Goal: Information Seeking & Learning: Learn about a topic

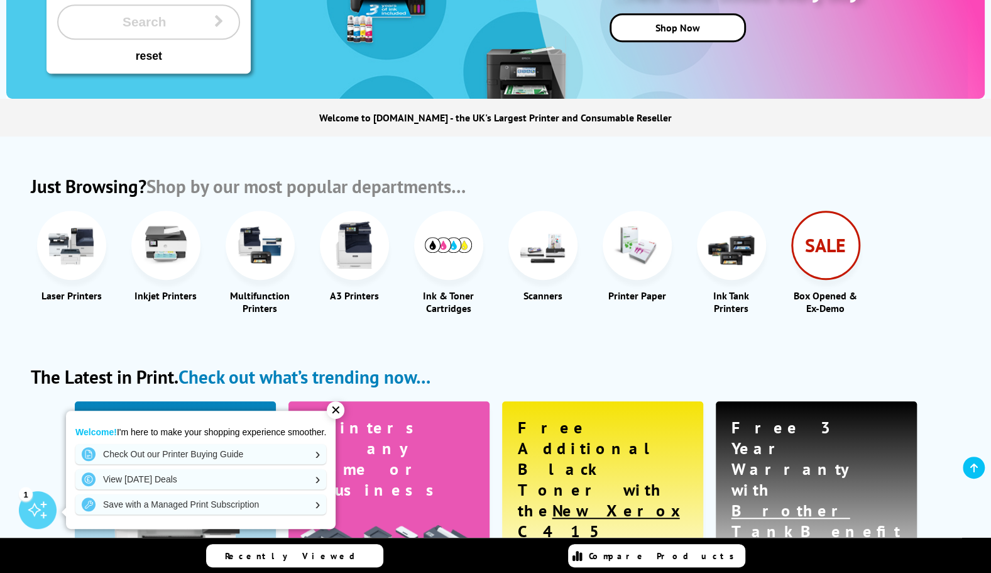
scroll to position [372, 0]
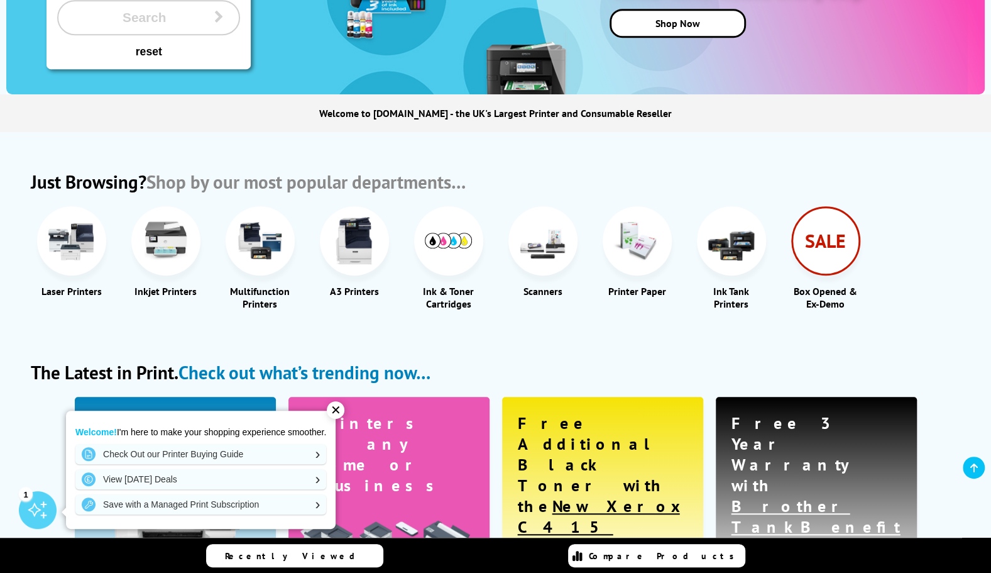
click at [258, 246] on img at bounding box center [259, 240] width 47 height 47
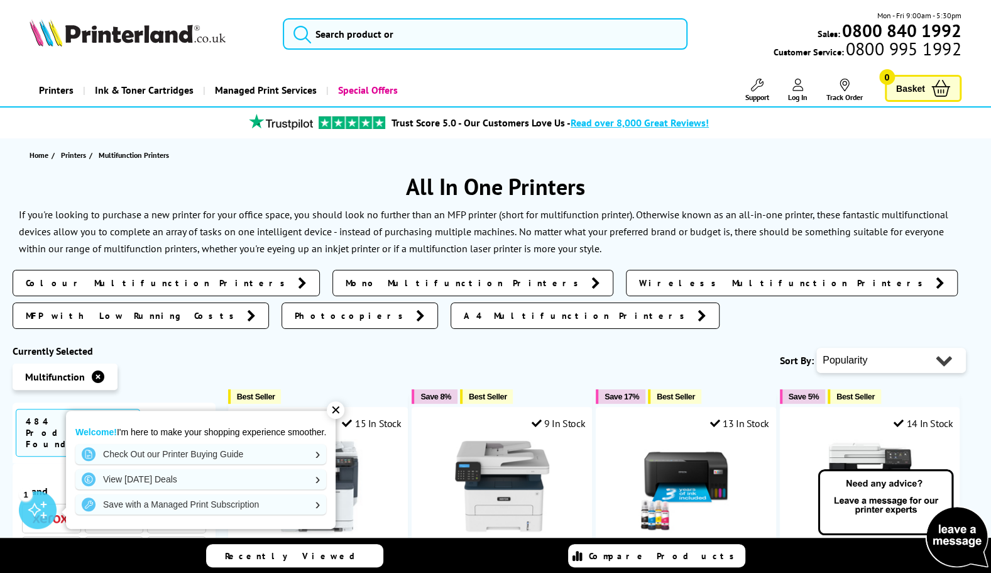
click at [691, 309] on span "A4 Multifunction Printers" at bounding box center [578, 315] width 228 height 13
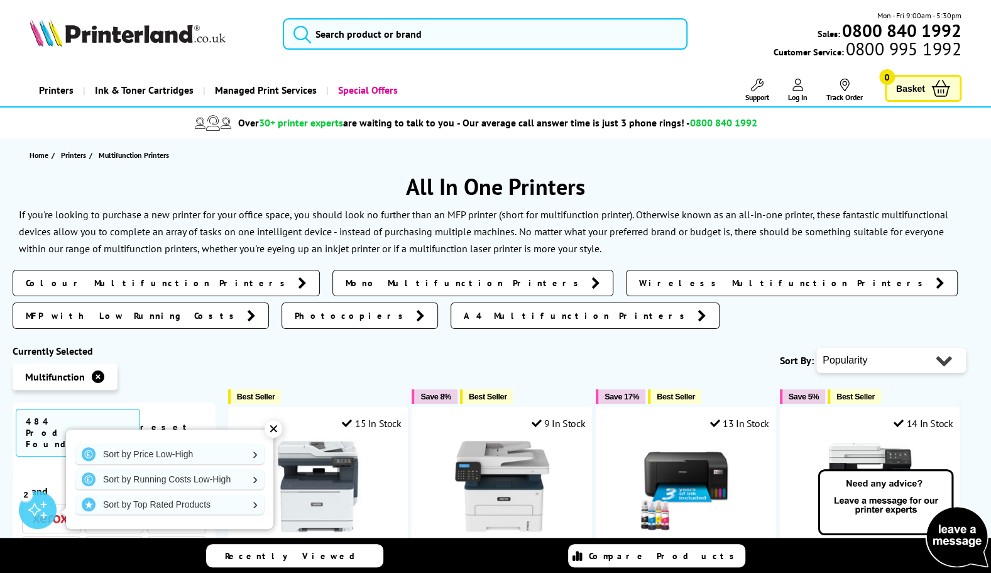
click at [639, 277] on span "Wireless Multifunction Printers" at bounding box center [784, 283] width 290 height 13
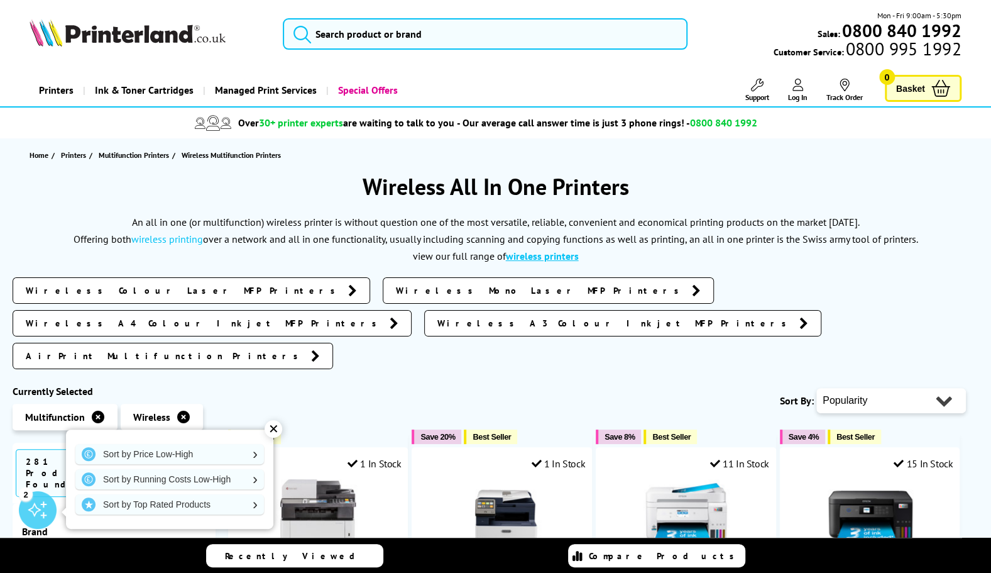
click at [396, 291] on span "Wireless Mono Laser MFP Printers" at bounding box center [541, 290] width 290 height 13
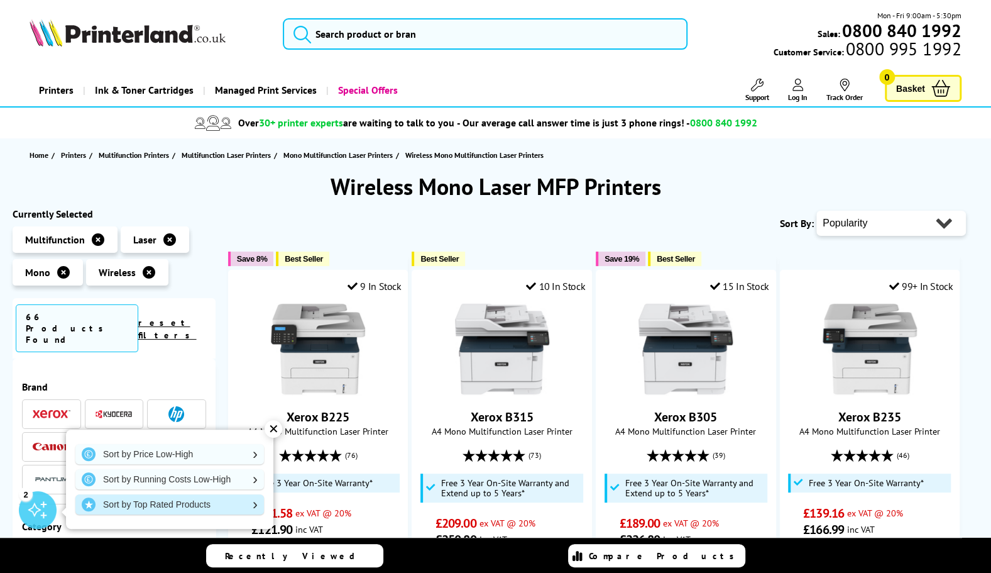
click at [143, 507] on link "Sort by Top Rated Products" at bounding box center [169, 504] width 189 height 20
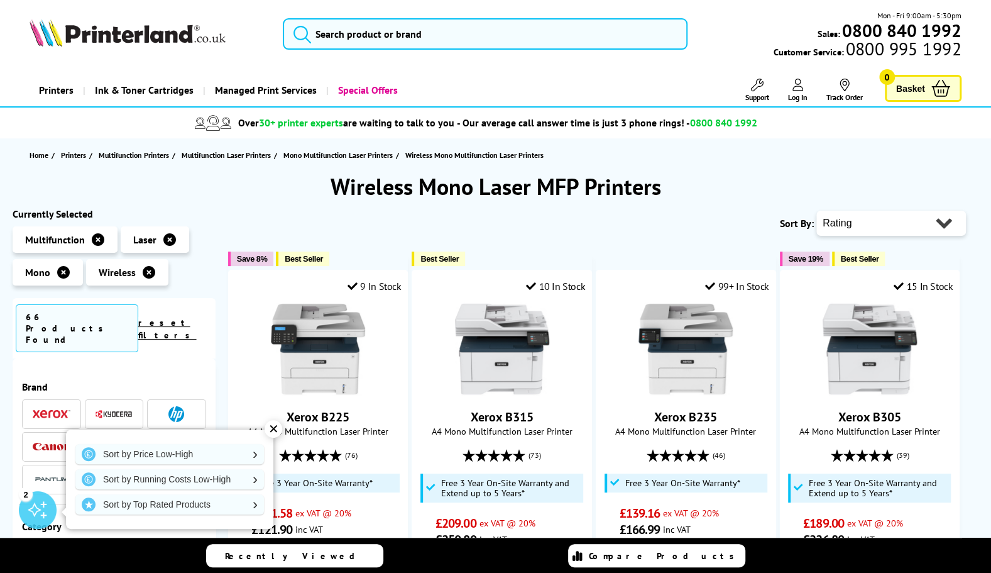
click at [267, 431] on div "✕" at bounding box center [274, 429] width 18 height 18
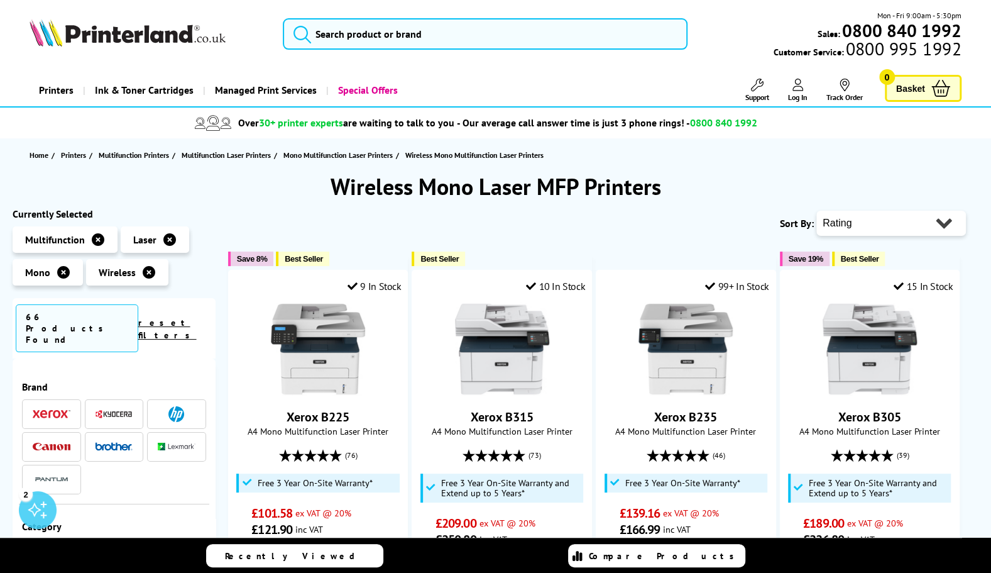
click at [109, 442] on img at bounding box center [114, 446] width 38 height 9
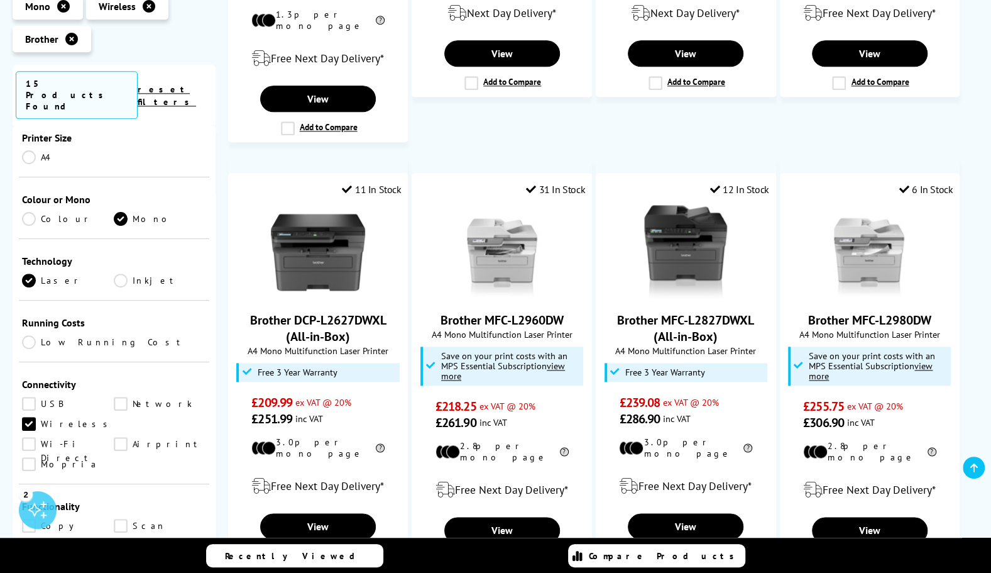
scroll to position [250, 0]
click at [114, 437] on link "Wi-Fi Direct" at bounding box center [68, 444] width 92 height 14
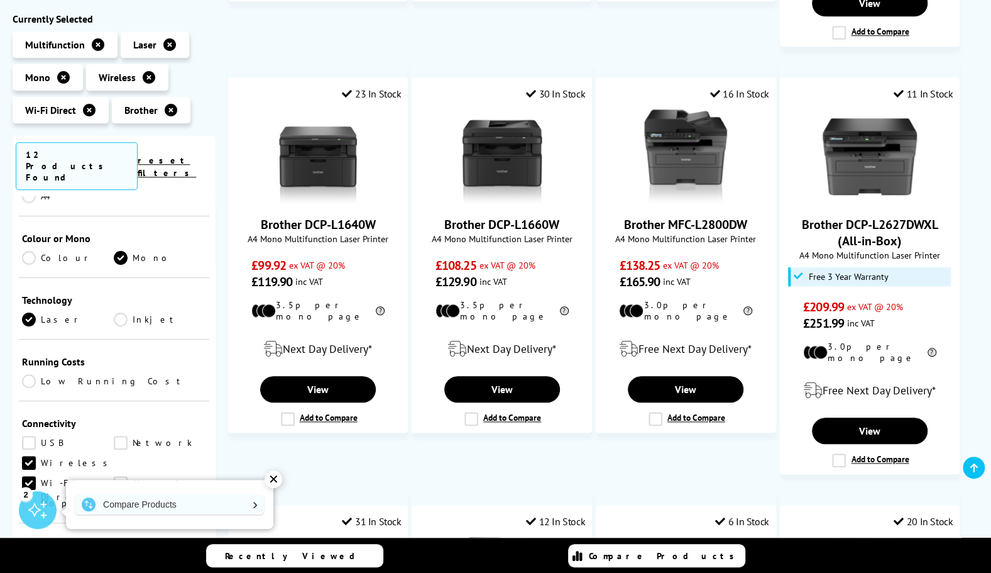
scroll to position [625, 0]
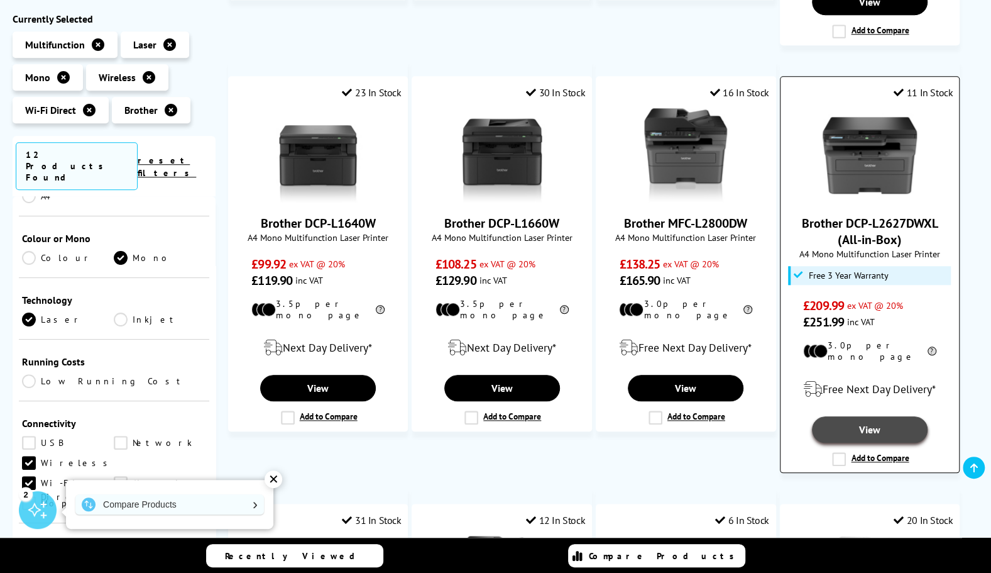
click at [874, 416] on link "View" at bounding box center [870, 429] width 116 height 26
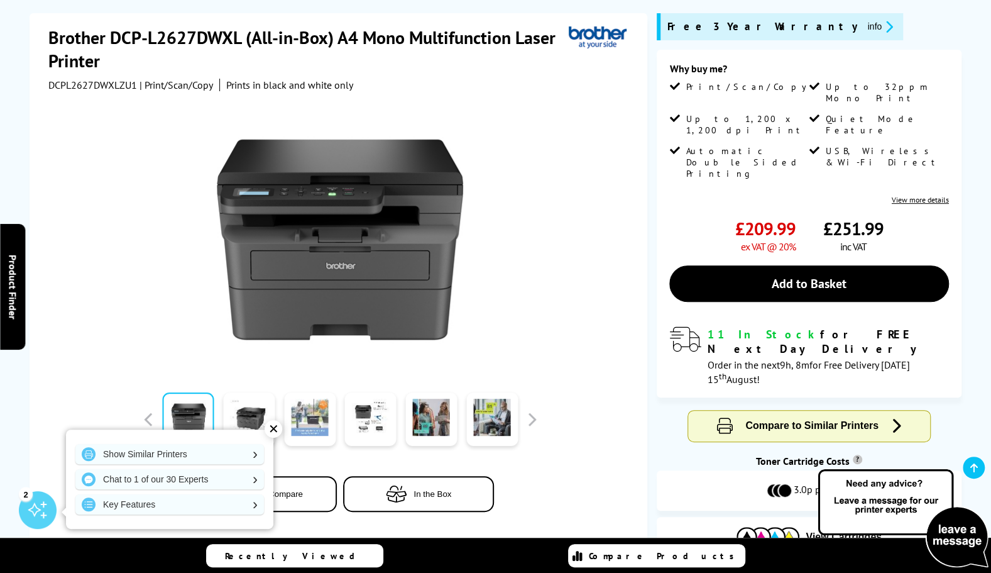
scroll to position [165, 0]
click at [270, 432] on div "✕" at bounding box center [274, 429] width 18 height 18
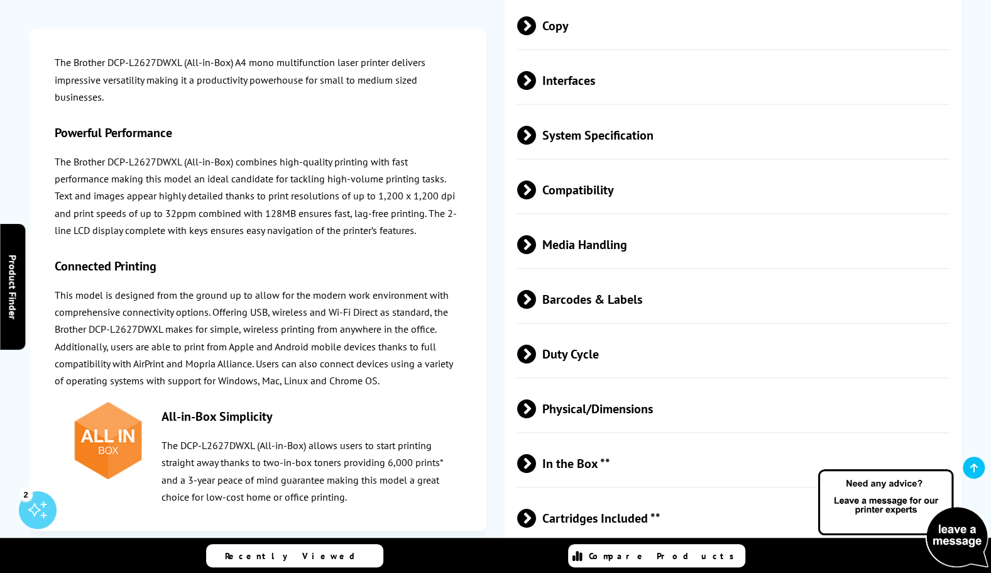
scroll to position [2534, 0]
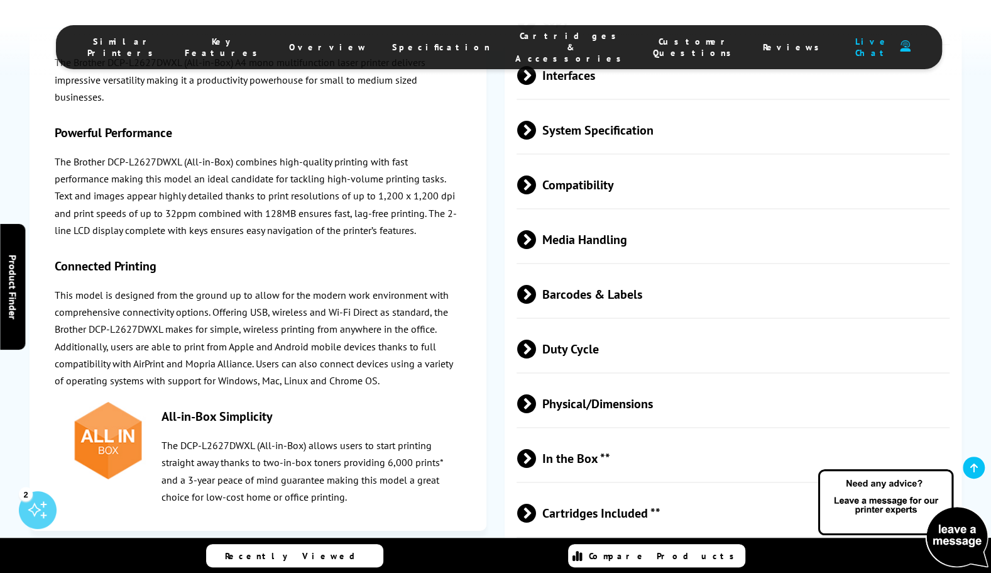
click at [564, 380] on span "Physical/Dimensions" at bounding box center [733, 403] width 432 height 47
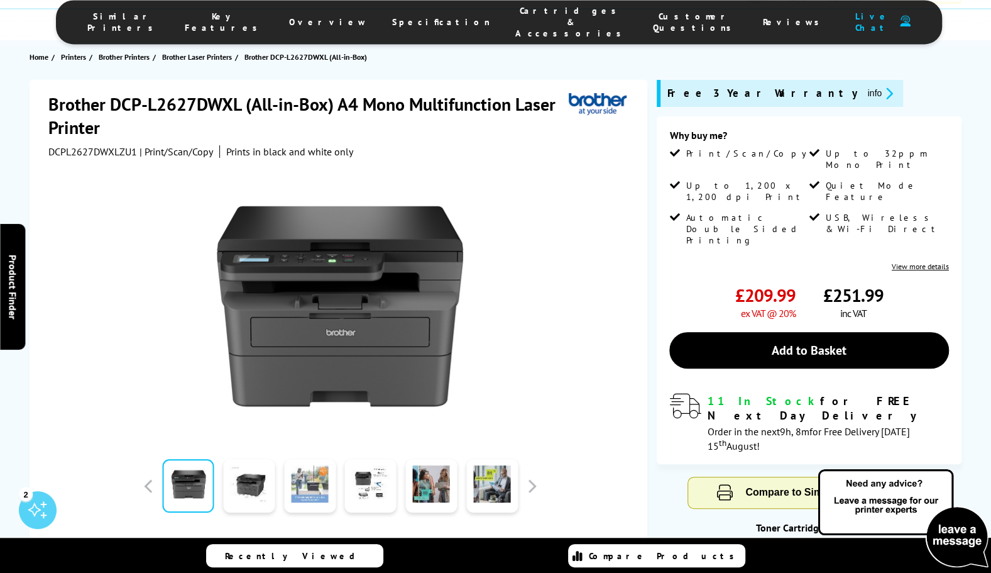
scroll to position [0, 0]
